Goal: Information Seeking & Learning: Check status

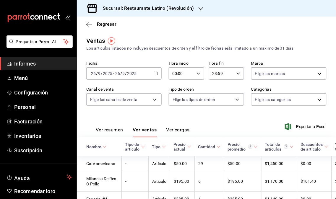
click at [29, 64] on font "Informes" at bounding box center [25, 64] width 22 height 6
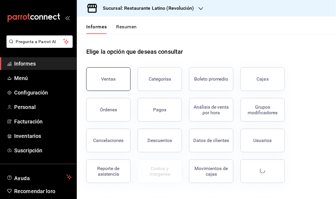
click at [106, 76] on font "Ventas" at bounding box center [108, 79] width 14 height 6
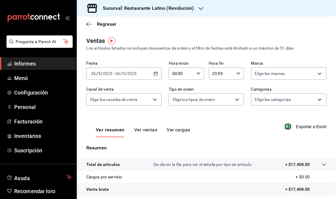
click at [193, 12] on div "Sucursal: Restaurante Latino (Revolución)" at bounding box center [143, 8] width 124 height 17
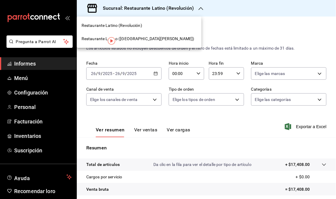
click at [134, 41] on span "Restaurante Latino (San Jerónimo MTY)" at bounding box center [137, 39] width 113 height 6
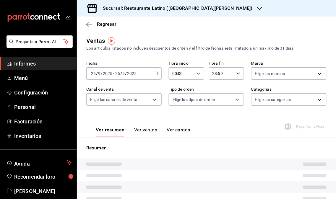
click at [43, 59] on link "Informes" at bounding box center [38, 63] width 76 height 13
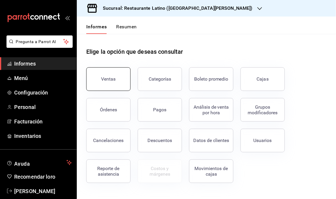
click at [117, 83] on button "Ventas" at bounding box center [108, 79] width 44 height 24
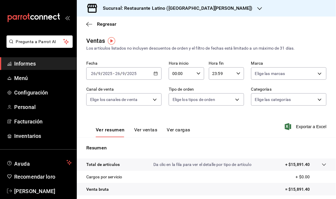
click at [212, 15] on div "Sucursal: Restaurante Latino (San Jerónimo MTY)" at bounding box center [172, 8] width 183 height 17
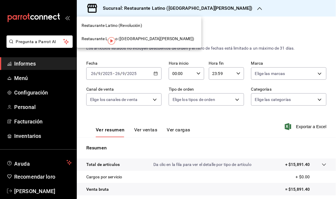
click at [136, 28] on span "Restaurante Latino (Revolución)" at bounding box center [111, 25] width 61 height 6
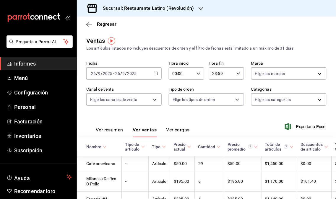
click at [30, 62] on font "Informes" at bounding box center [25, 64] width 22 height 6
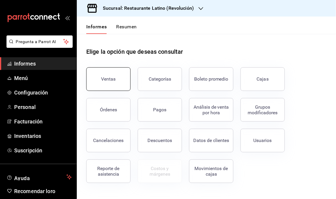
click at [113, 78] on font "Ventas" at bounding box center [108, 79] width 14 height 6
